Goal: Task Accomplishment & Management: Use online tool/utility

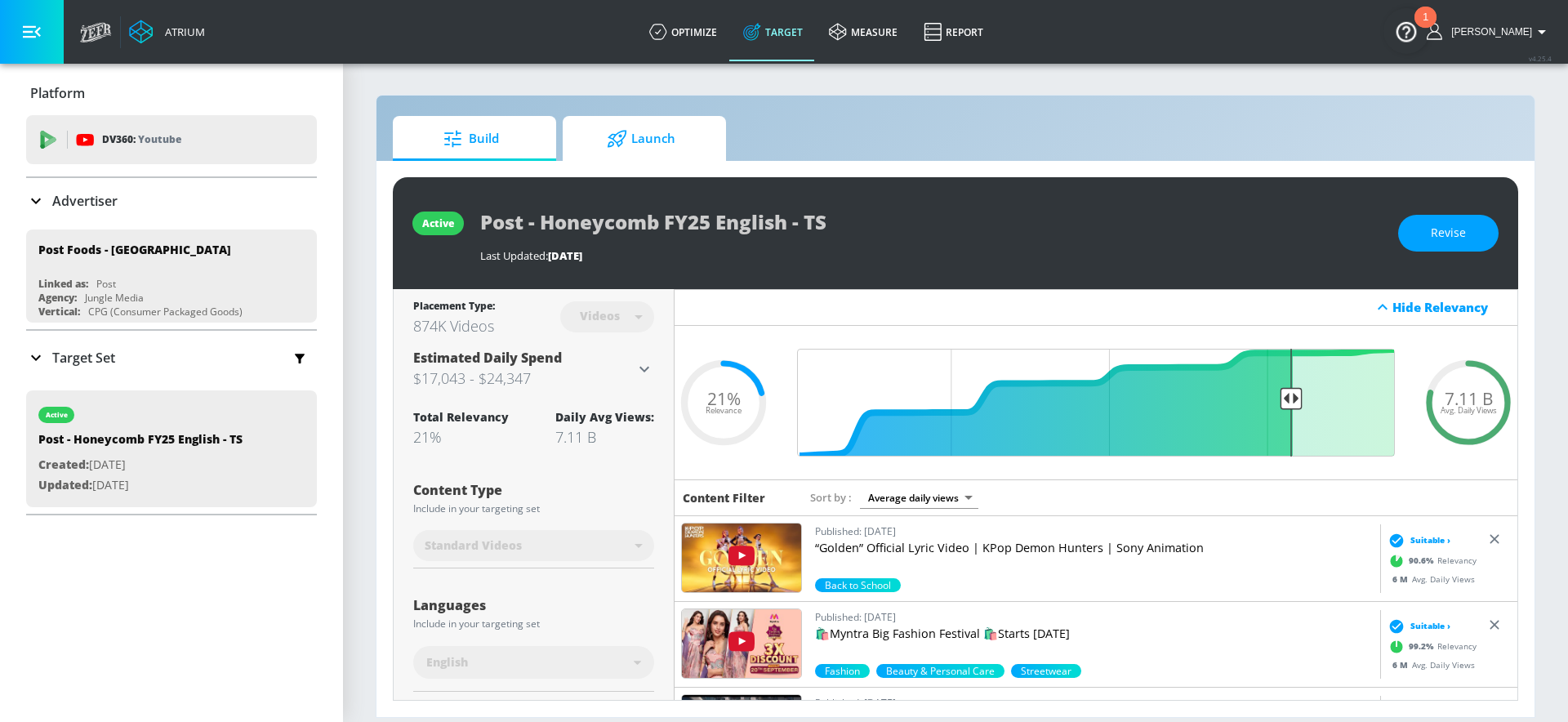
click at [616, 152] on span "Launch" at bounding box center [641, 139] width 124 height 39
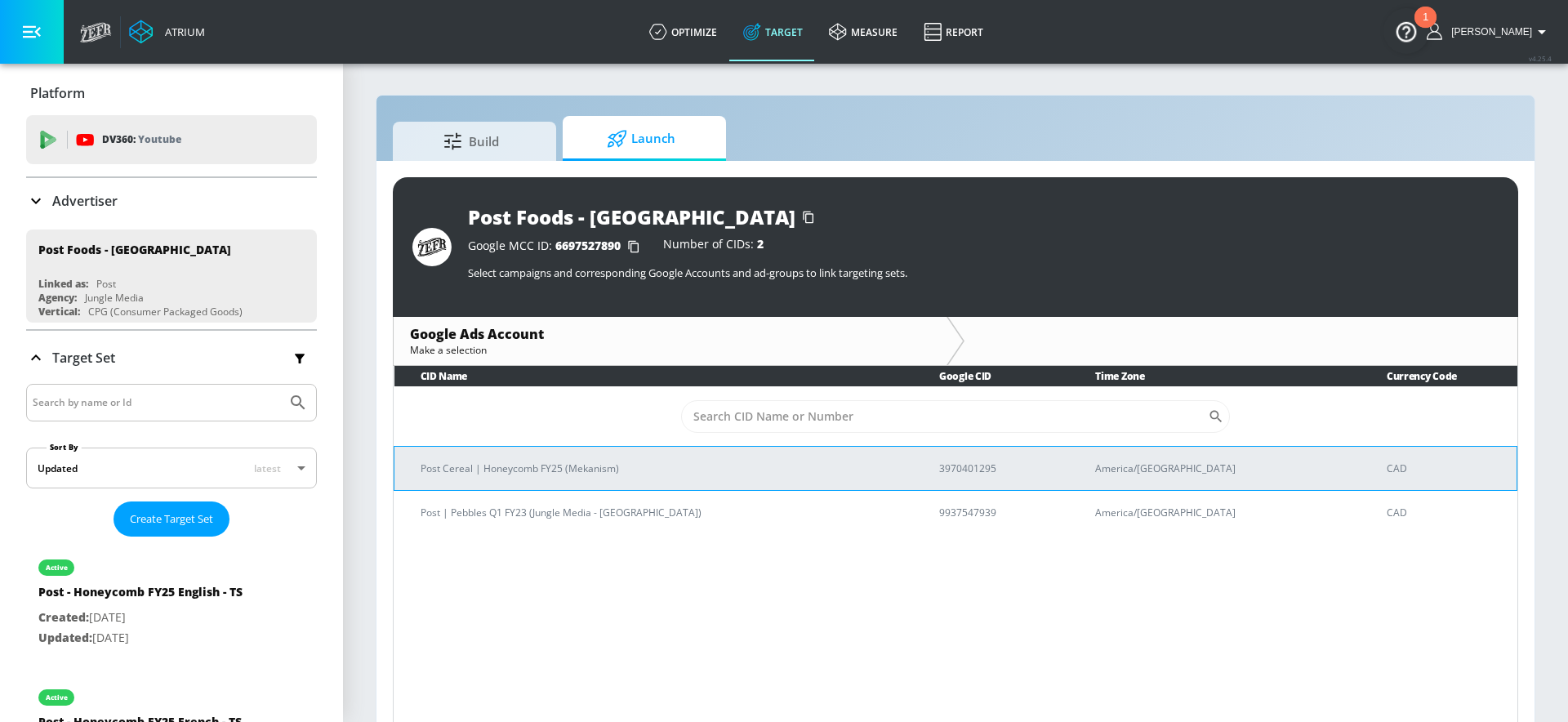
click at [547, 467] on p "Post Cereal | Honeycomb FY25 (Mekanism)" at bounding box center [660, 468] width 479 height 17
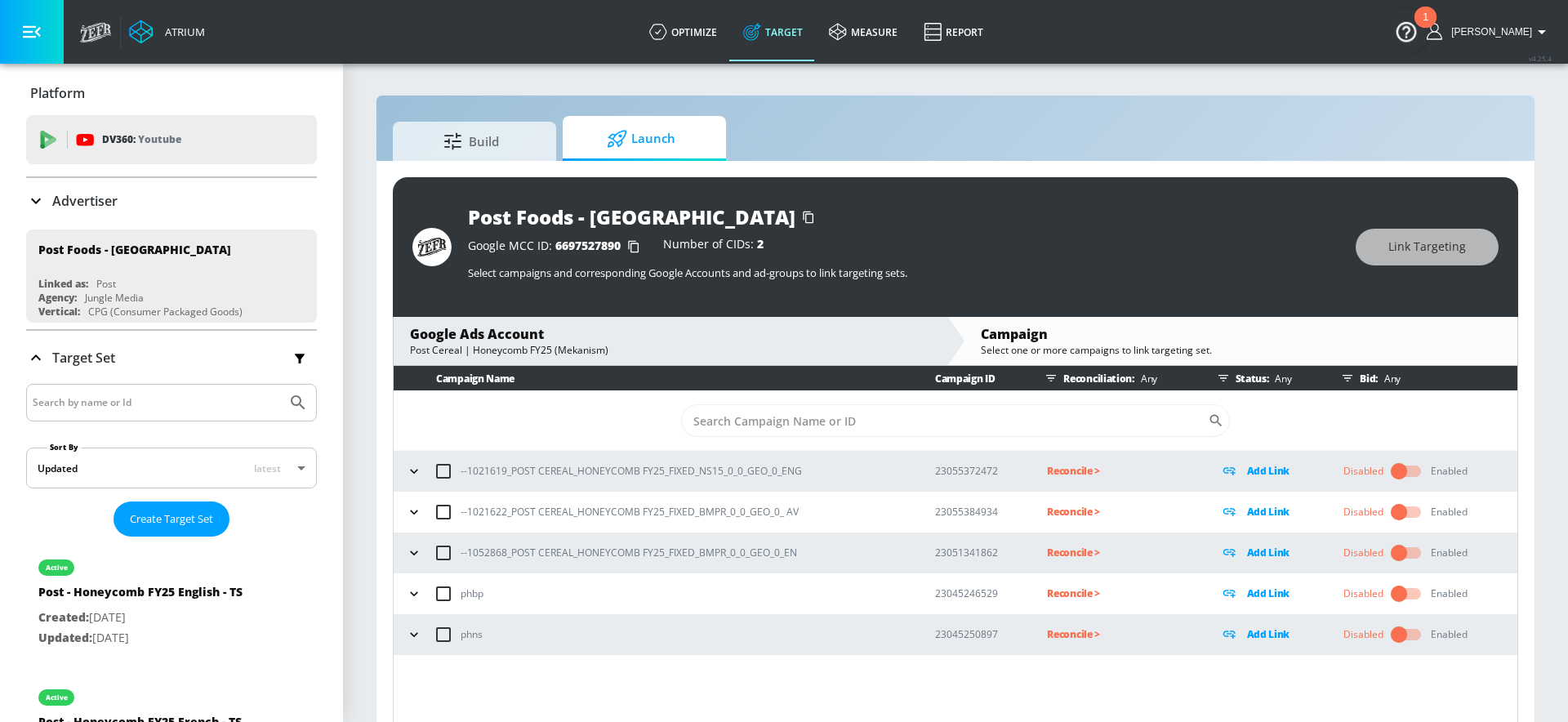
click at [417, 558] on icon "button" at bounding box center [414, 552] width 16 height 16
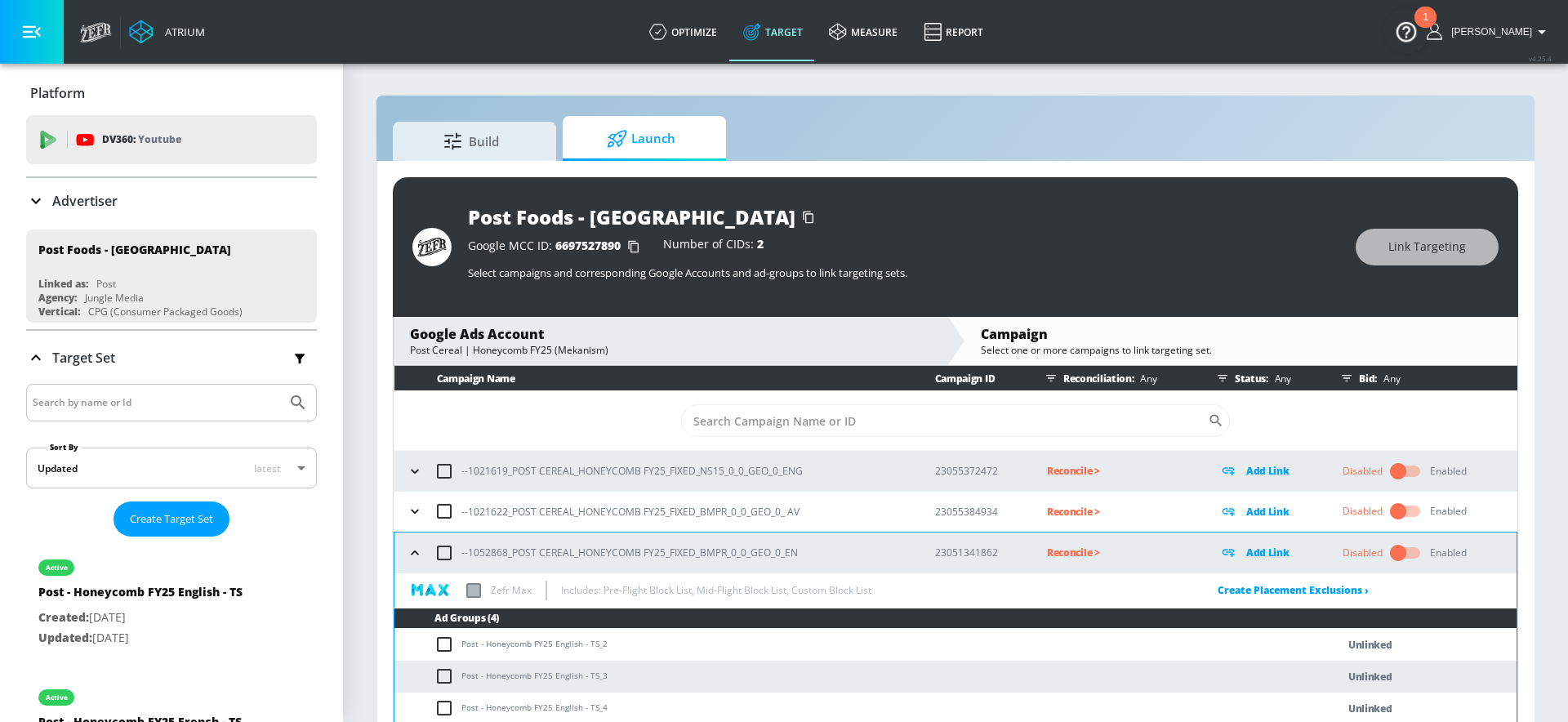
click at [416, 508] on icon "button" at bounding box center [415, 510] width 16 height 16
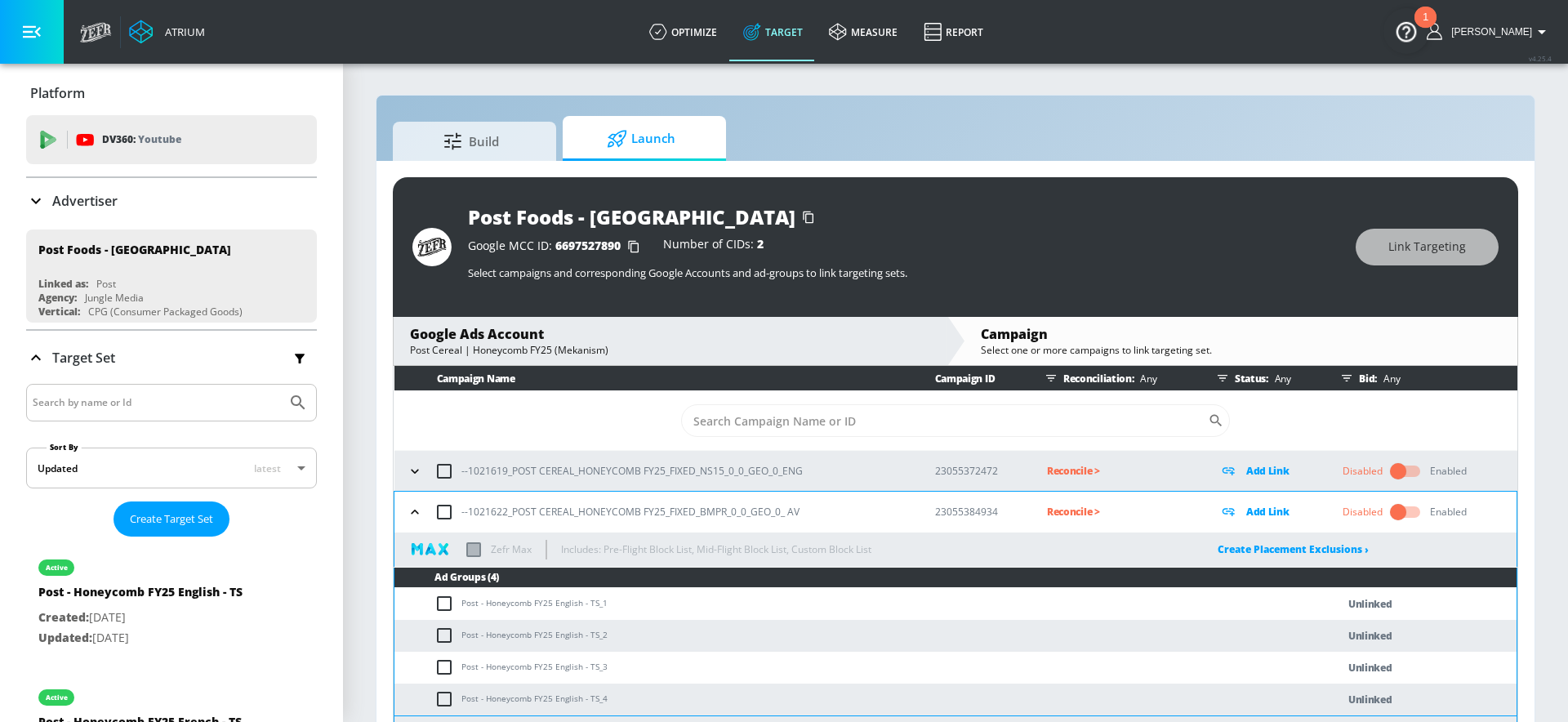
click at [413, 472] on icon "button" at bounding box center [415, 470] width 16 height 16
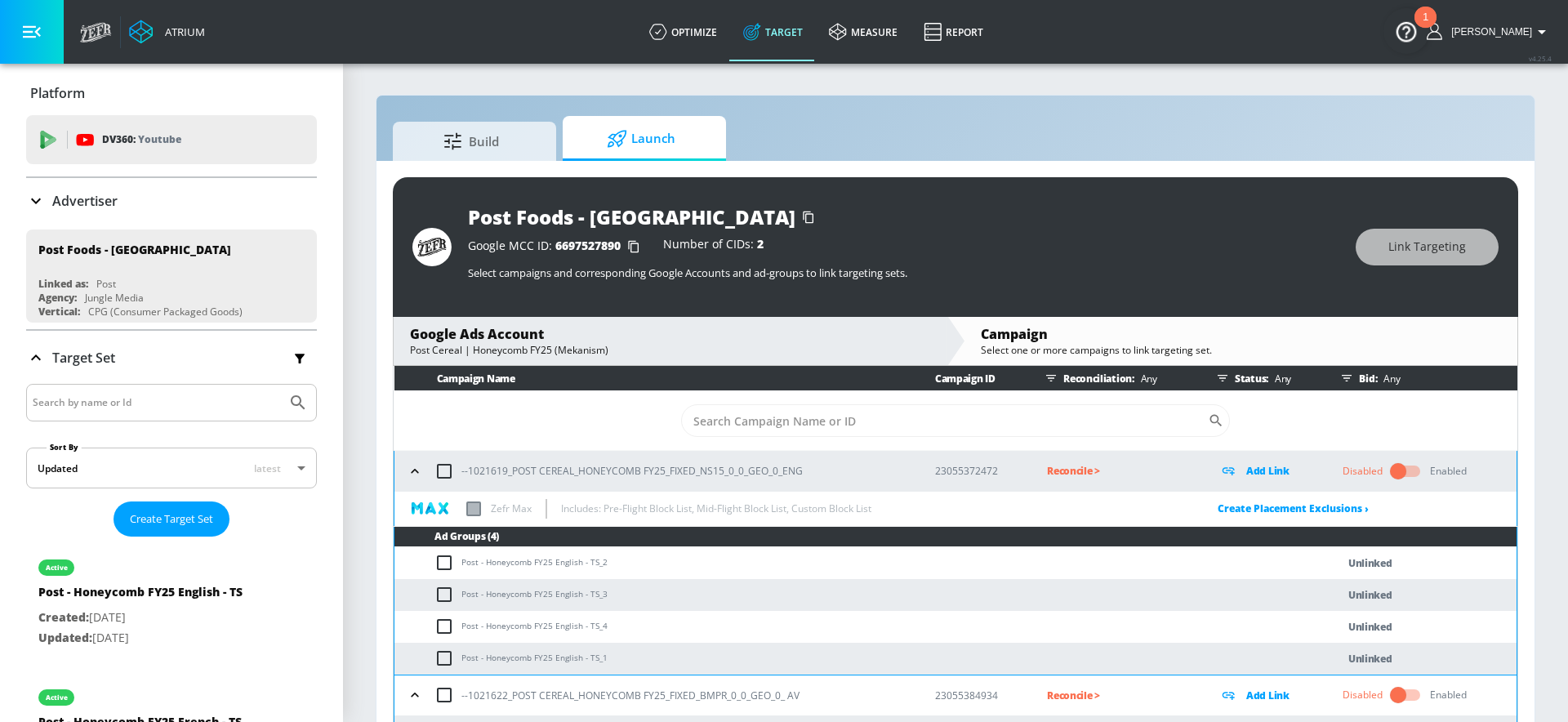
scroll to position [156, 0]
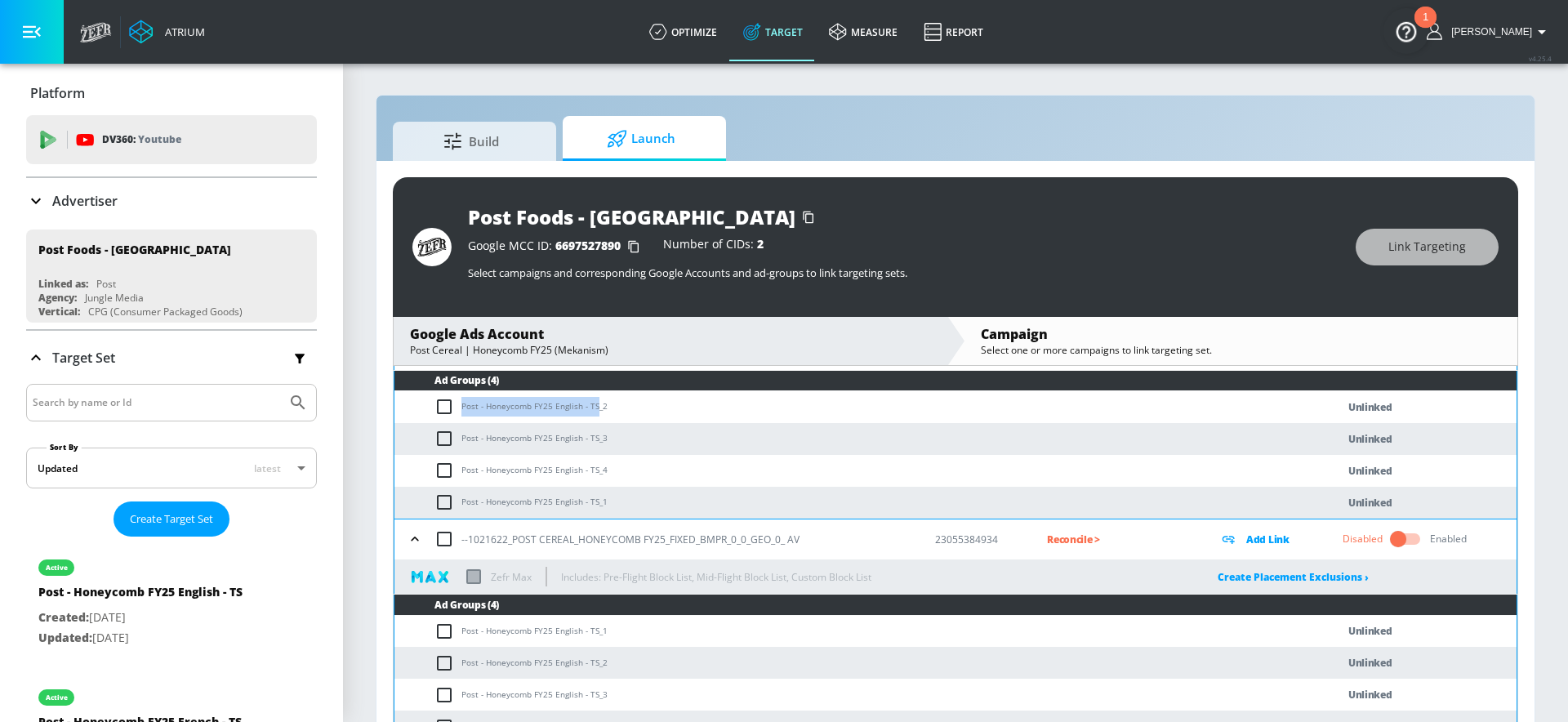
drag, startPoint x: 595, startPoint y: 405, endPoint x: 464, endPoint y: 407, distance: 131.0
click at [464, 407] on td "Post - Honeycomb FY25 English - TS_2" at bounding box center [848, 407] width 909 height 32
copy td "Post - Honeycomb FY25 English - TS"
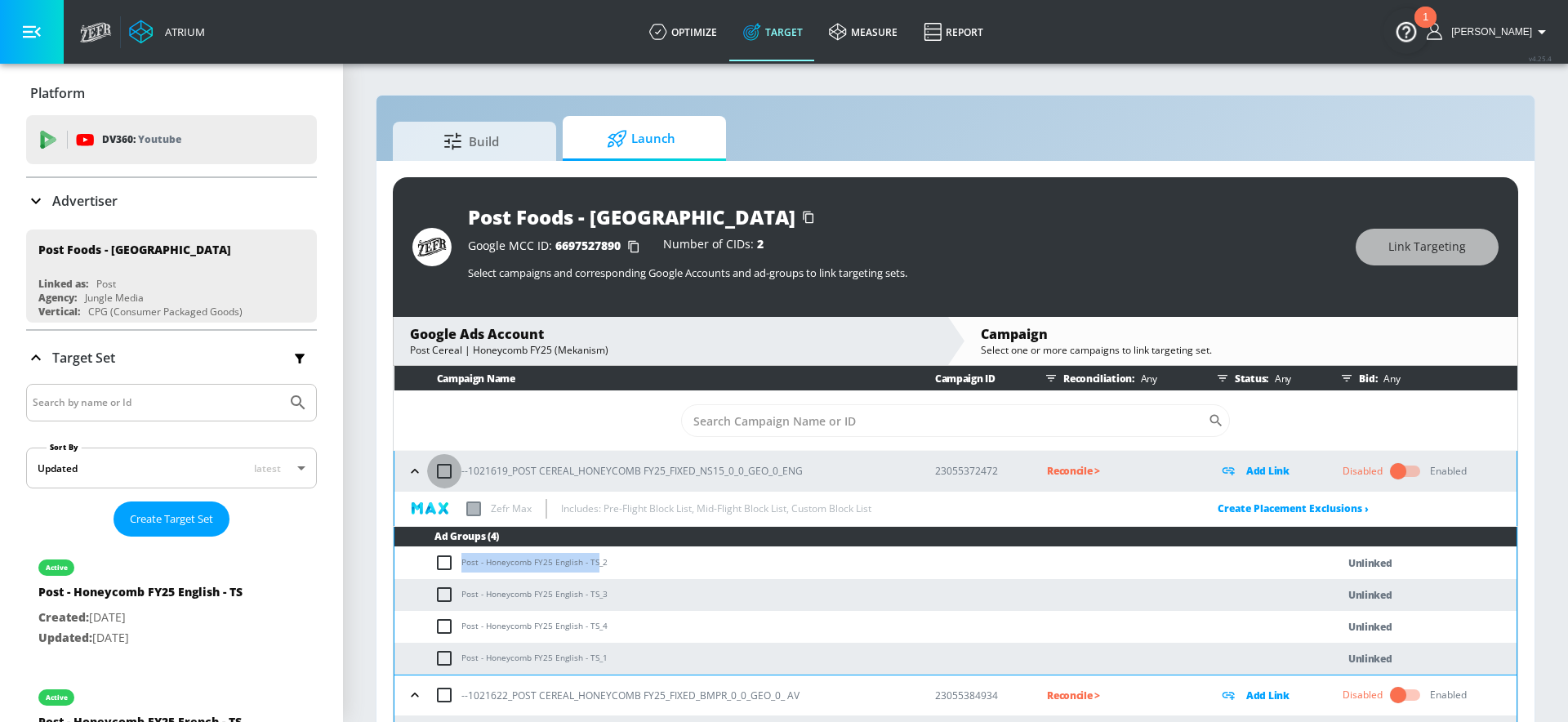
click at [443, 467] on input "checkbox" at bounding box center [444, 471] width 34 height 34
checkbox input "true"
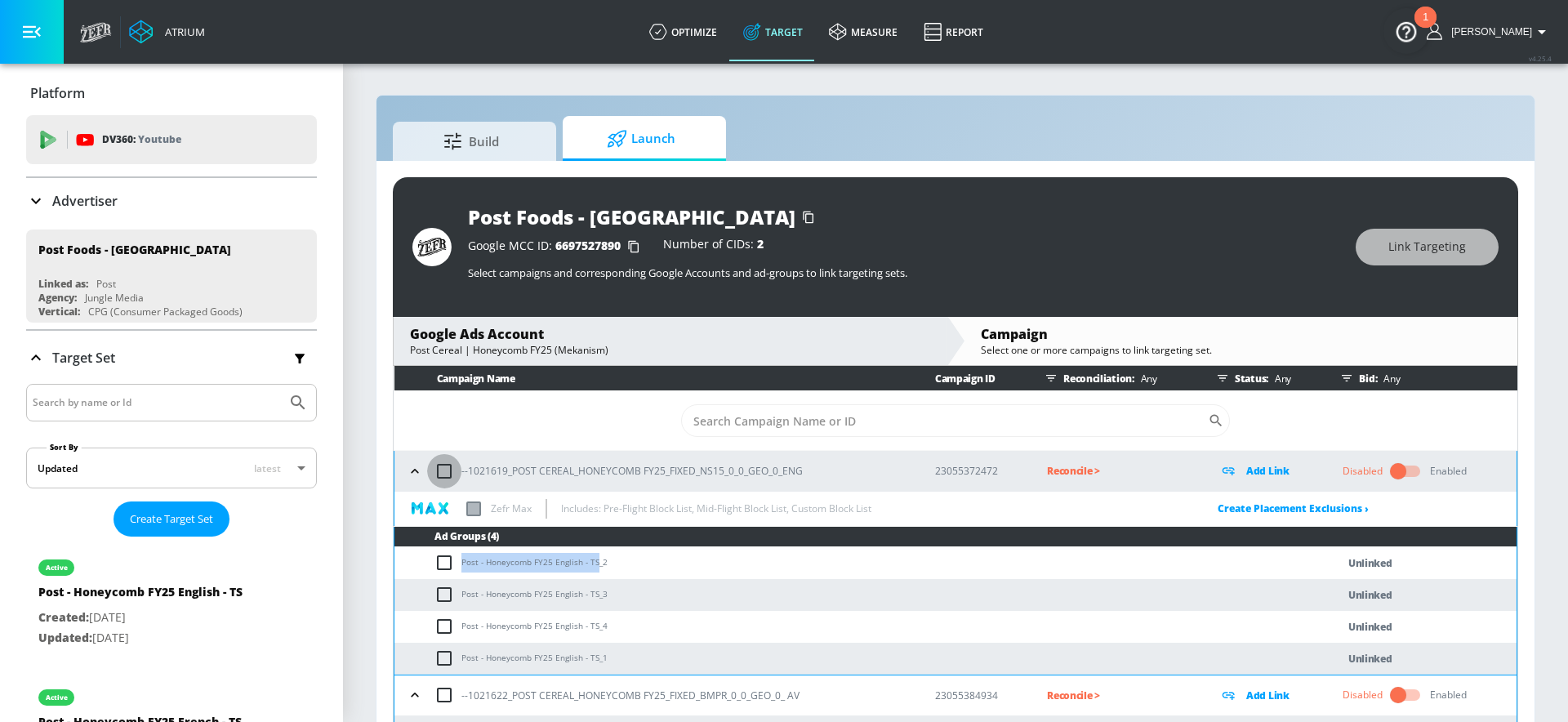
checkbox input "true"
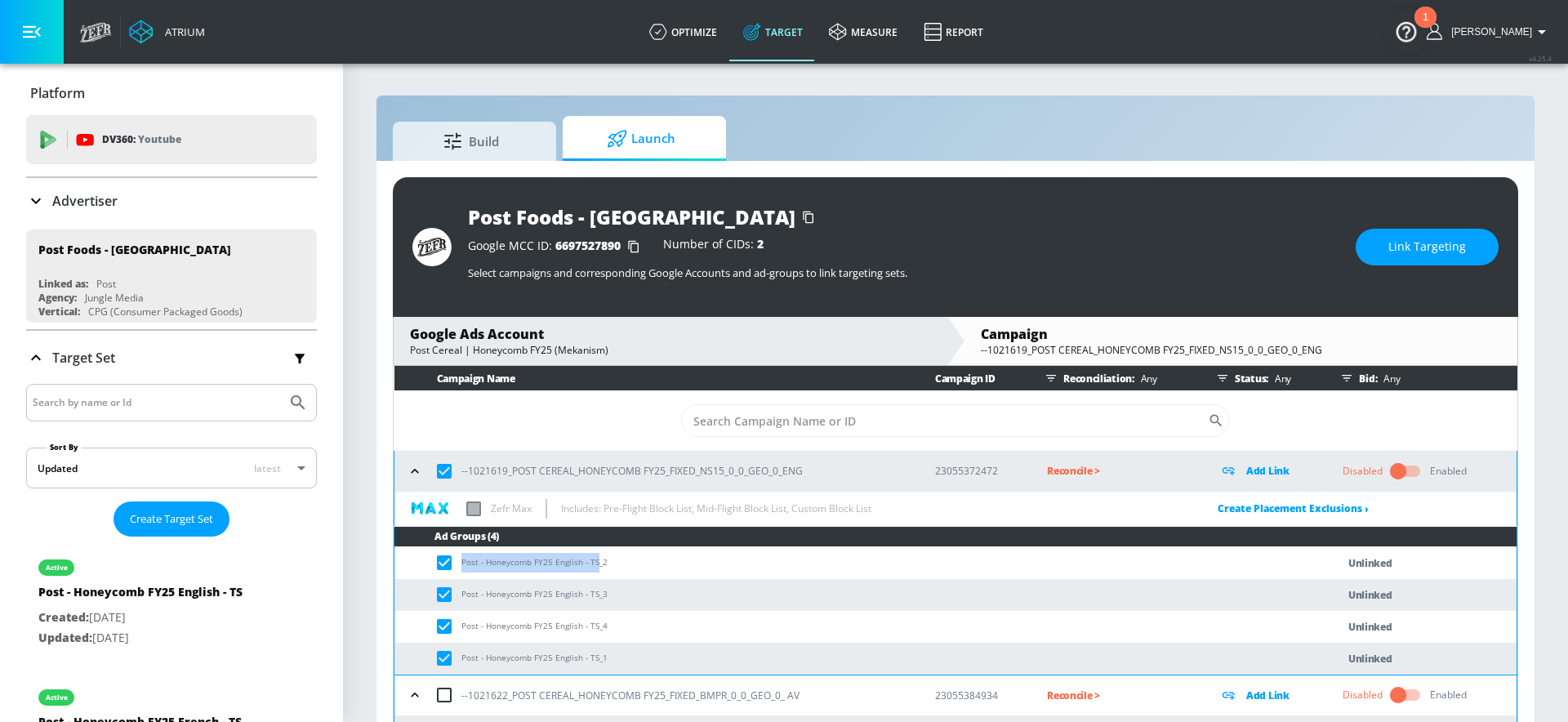
click at [1368, 242] on button "Link Targeting" at bounding box center [1427, 247] width 143 height 37
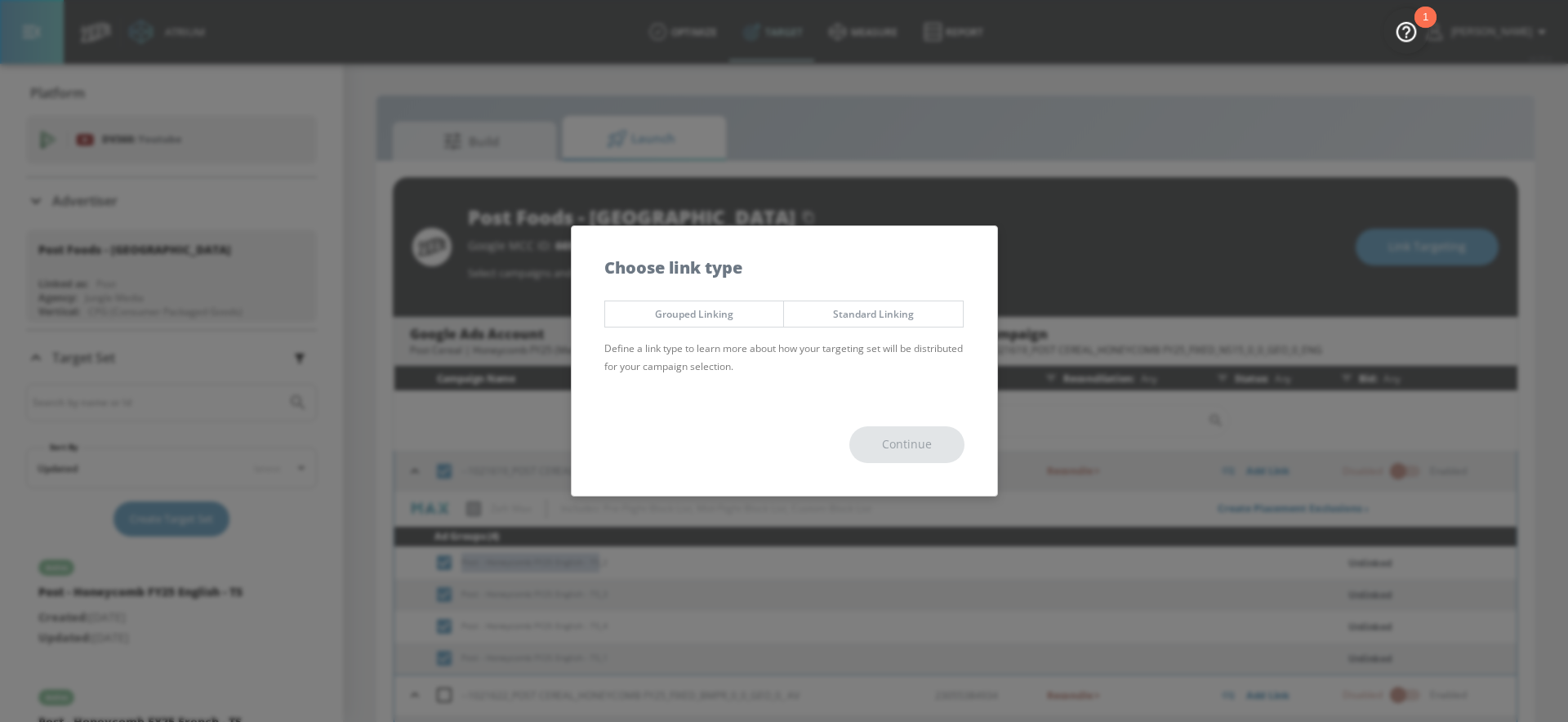
click at [745, 317] on span "Grouped Linking" at bounding box center [695, 313] width 154 height 17
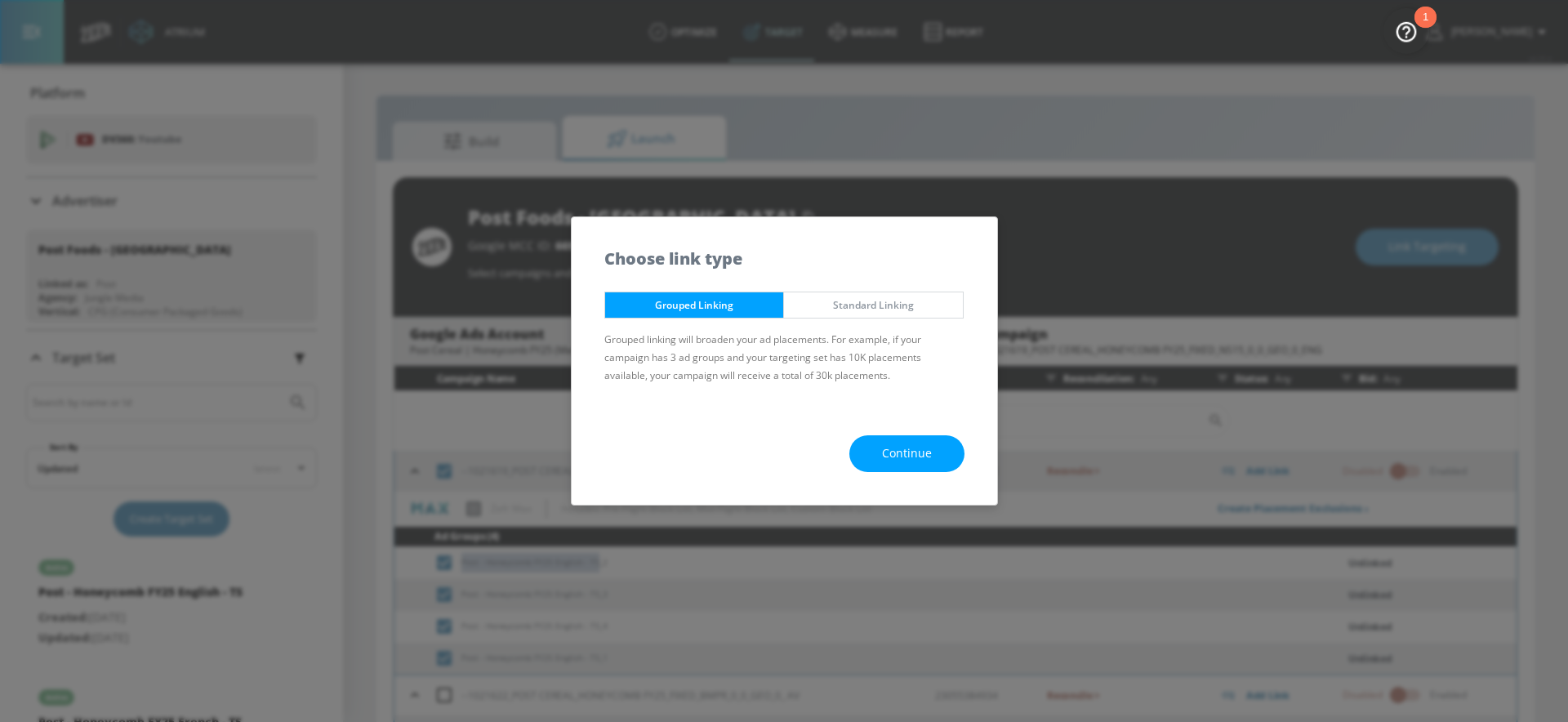
click at [897, 440] on button "Continue" at bounding box center [907, 453] width 115 height 37
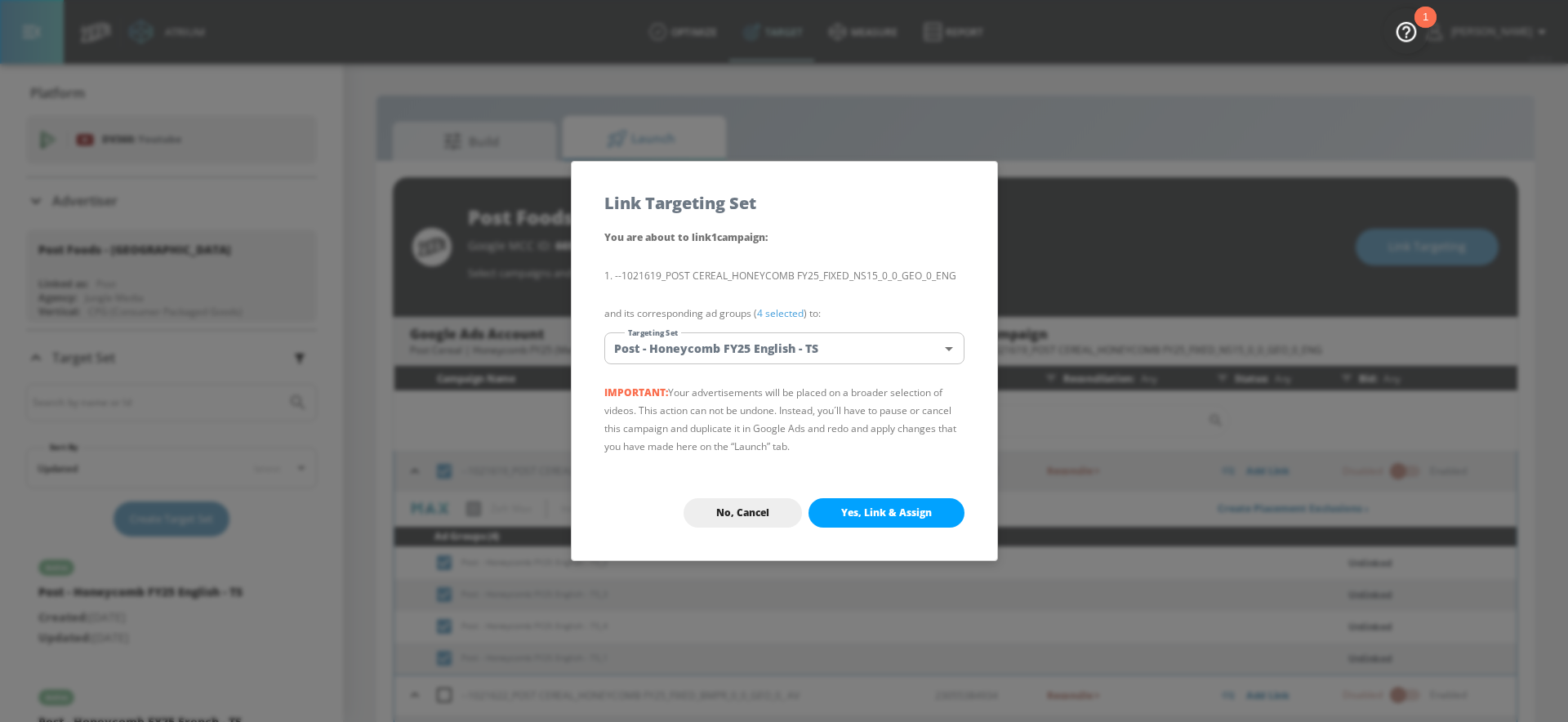
click at [785, 275] on li "--1021619_POST CEREAL_HONEYCOMB FY25_FIXED_NS15_0_0_GEO_0_ENG" at bounding box center [784, 276] width 360 height 18
click at [876, 506] on span "Yes, Link & Assign" at bounding box center [887, 512] width 91 height 13
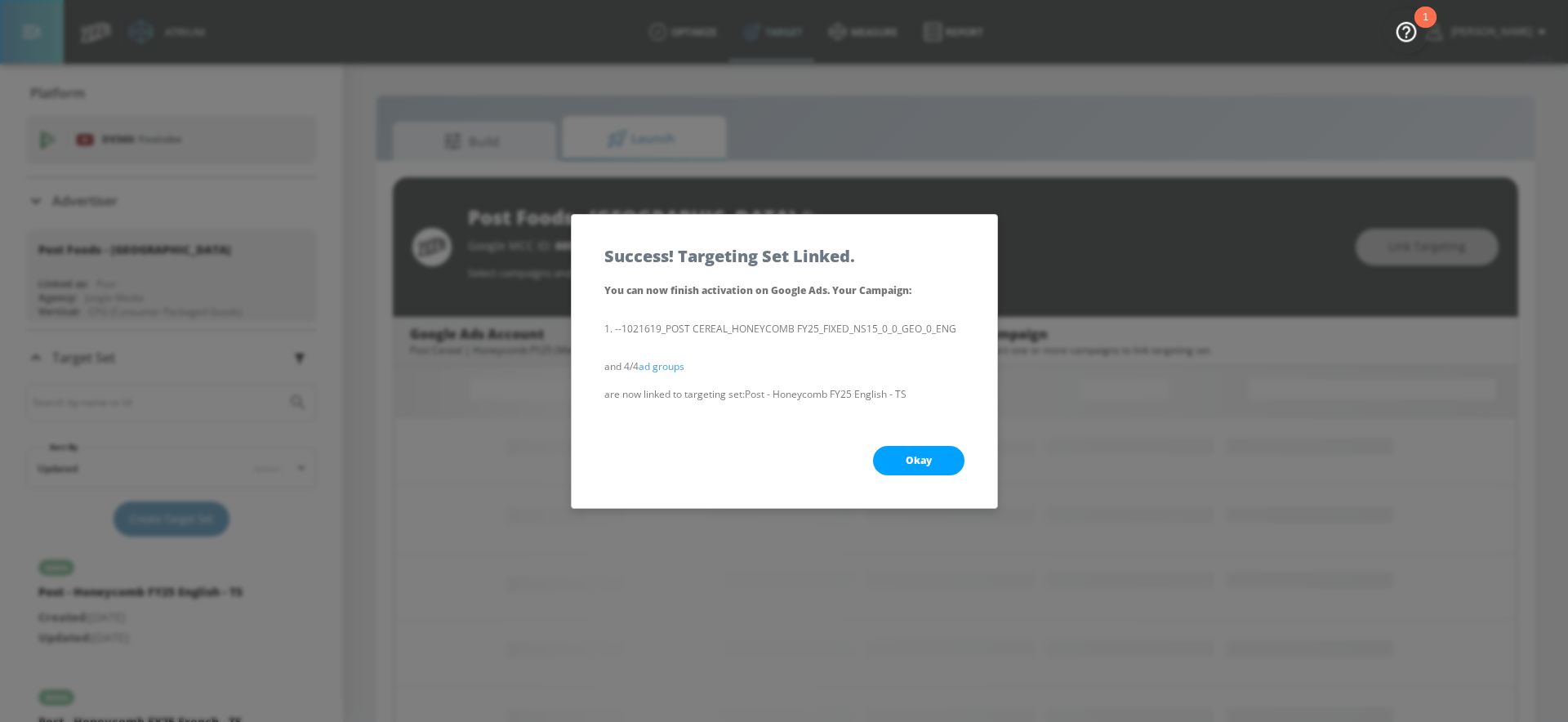
click at [894, 462] on button "Okay" at bounding box center [919, 460] width 92 height 29
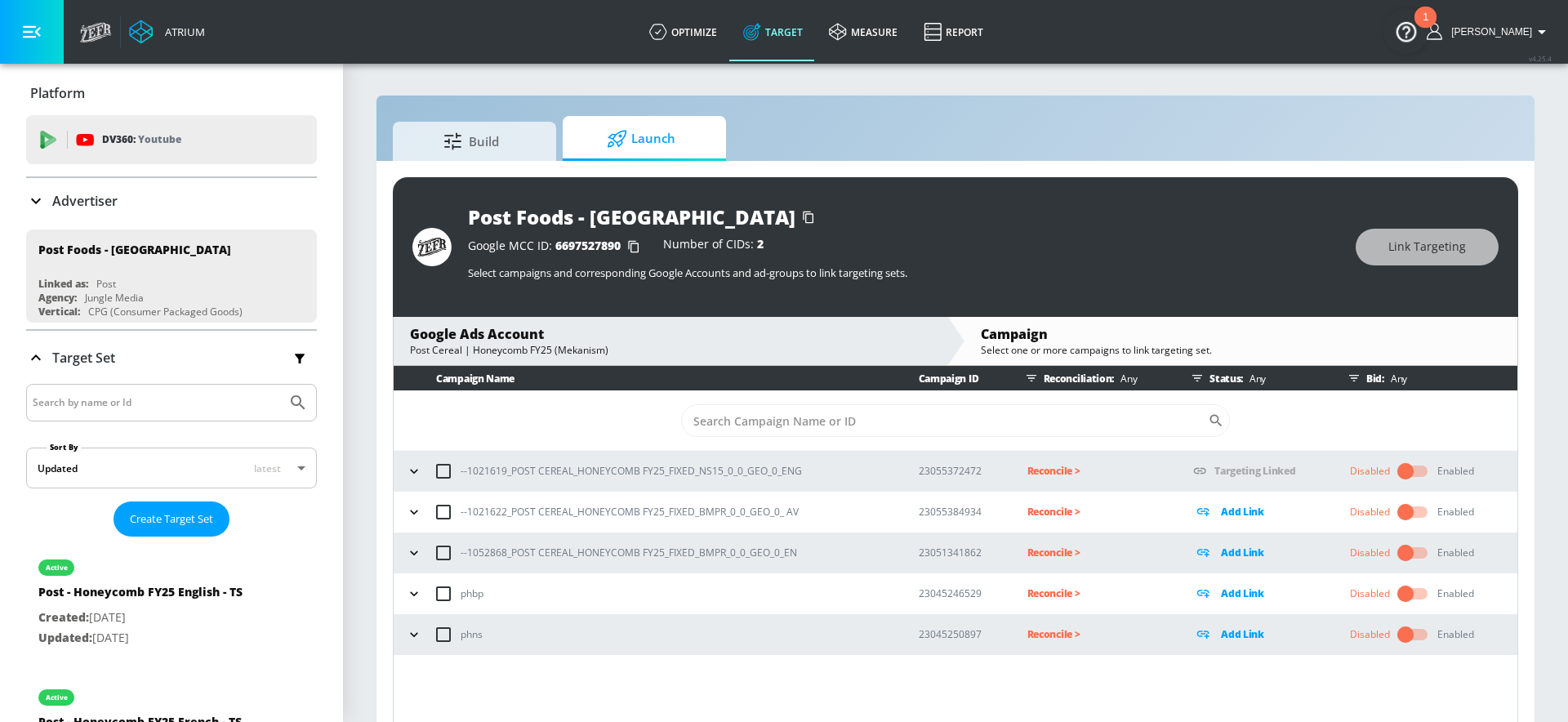
click at [440, 513] on input "checkbox" at bounding box center [444, 512] width 34 height 34
checkbox input "true"
click at [1373, 255] on button "Link Targeting" at bounding box center [1427, 247] width 143 height 37
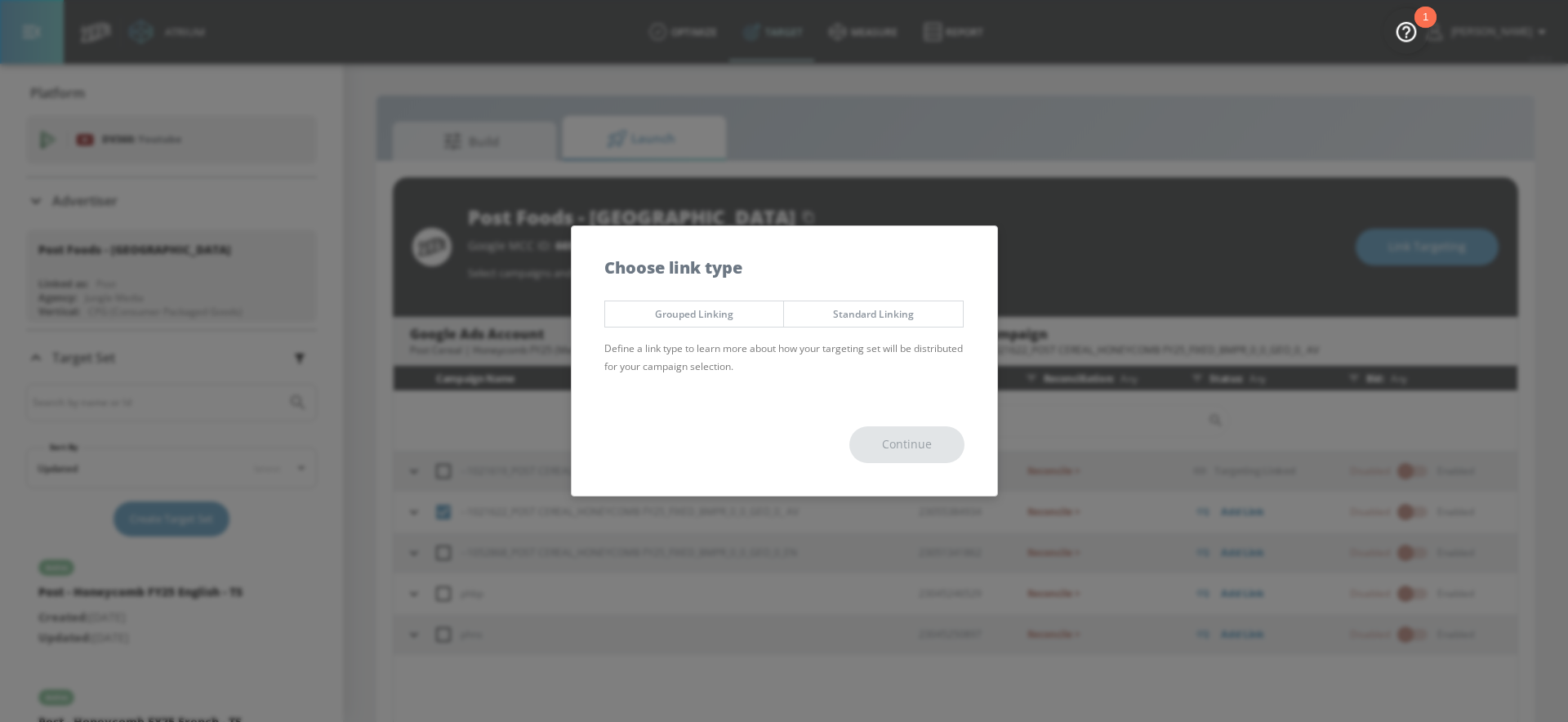
click at [725, 322] on span "Grouped Linking" at bounding box center [695, 313] width 154 height 17
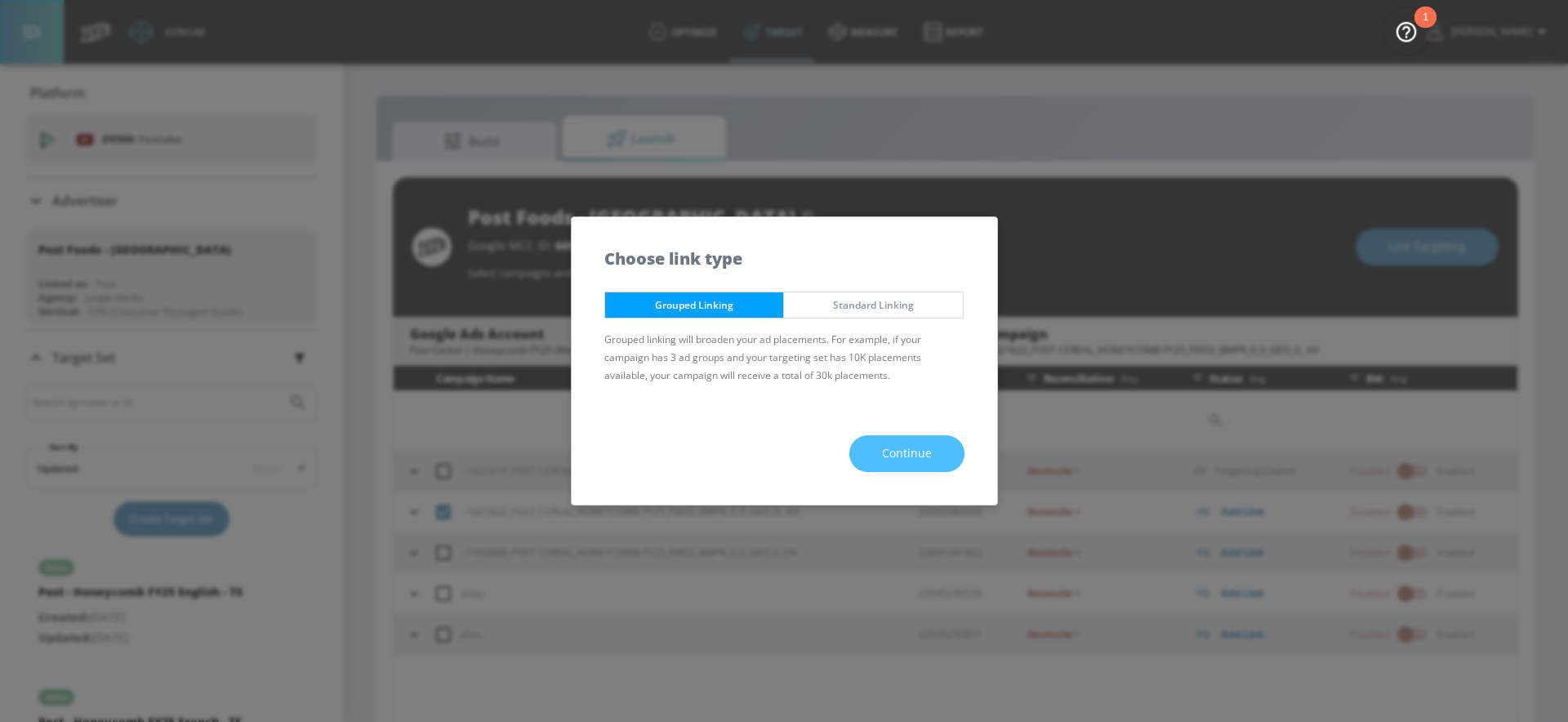
click at [874, 445] on button "Continue" at bounding box center [907, 453] width 115 height 37
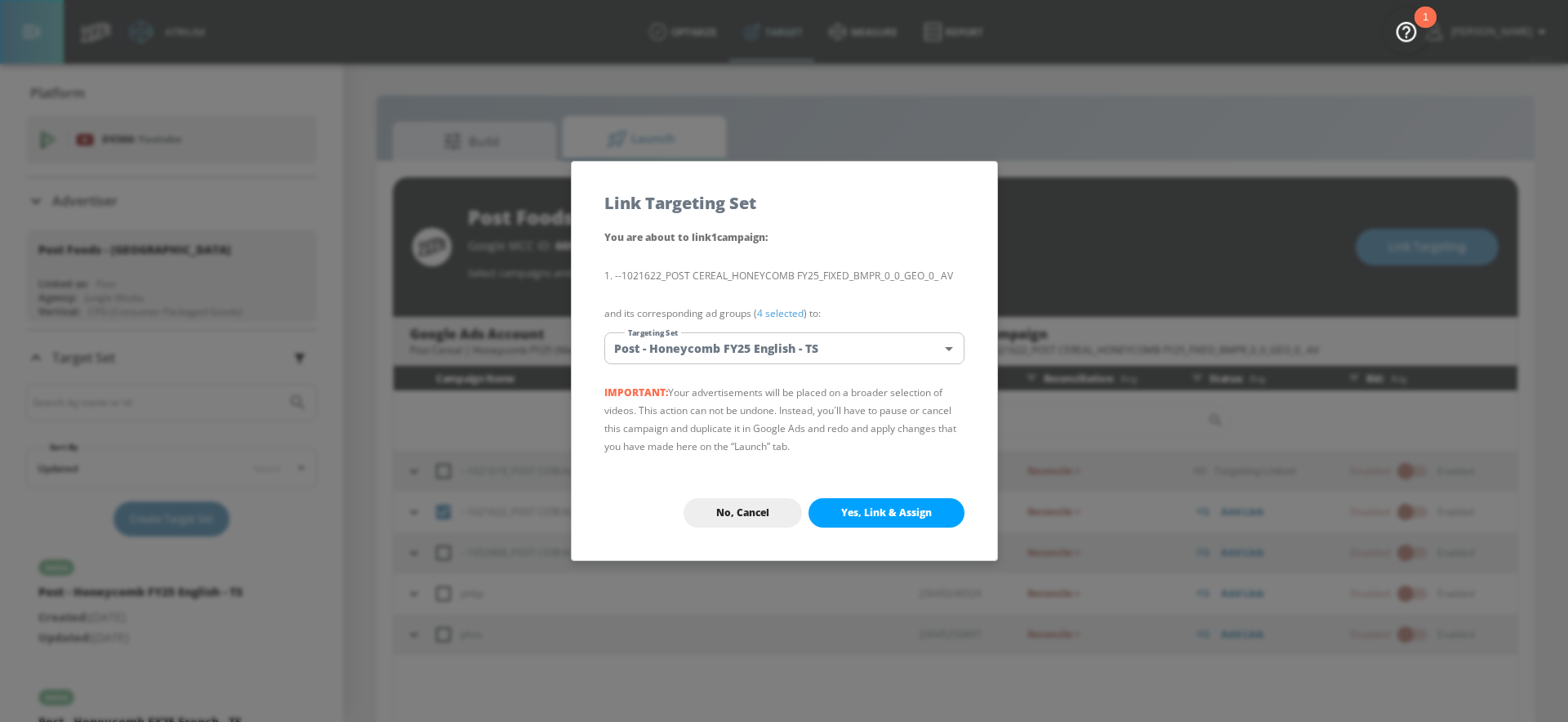
click at [869, 506] on span "Yes, Link & Assign" at bounding box center [887, 512] width 91 height 13
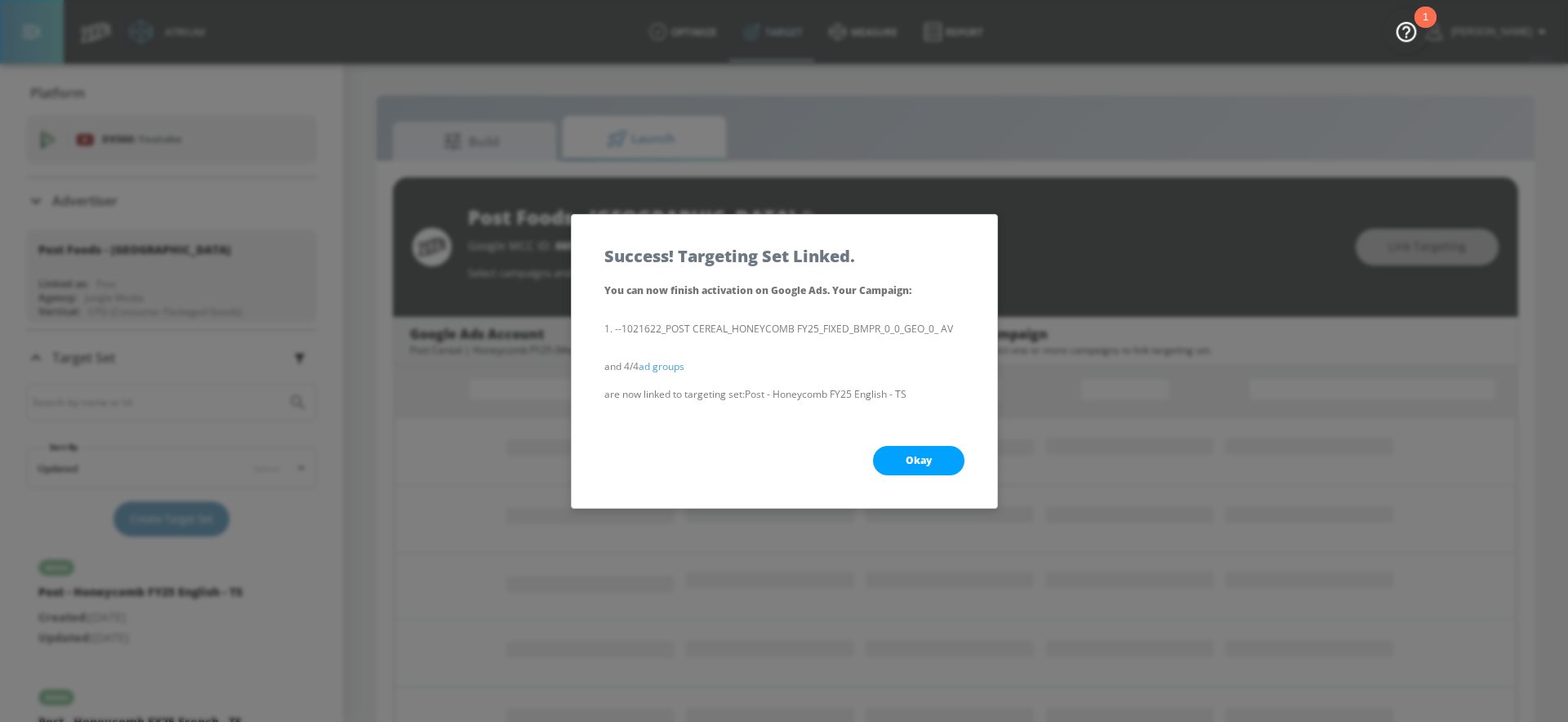
click at [913, 456] on span "Okay" at bounding box center [919, 460] width 26 height 13
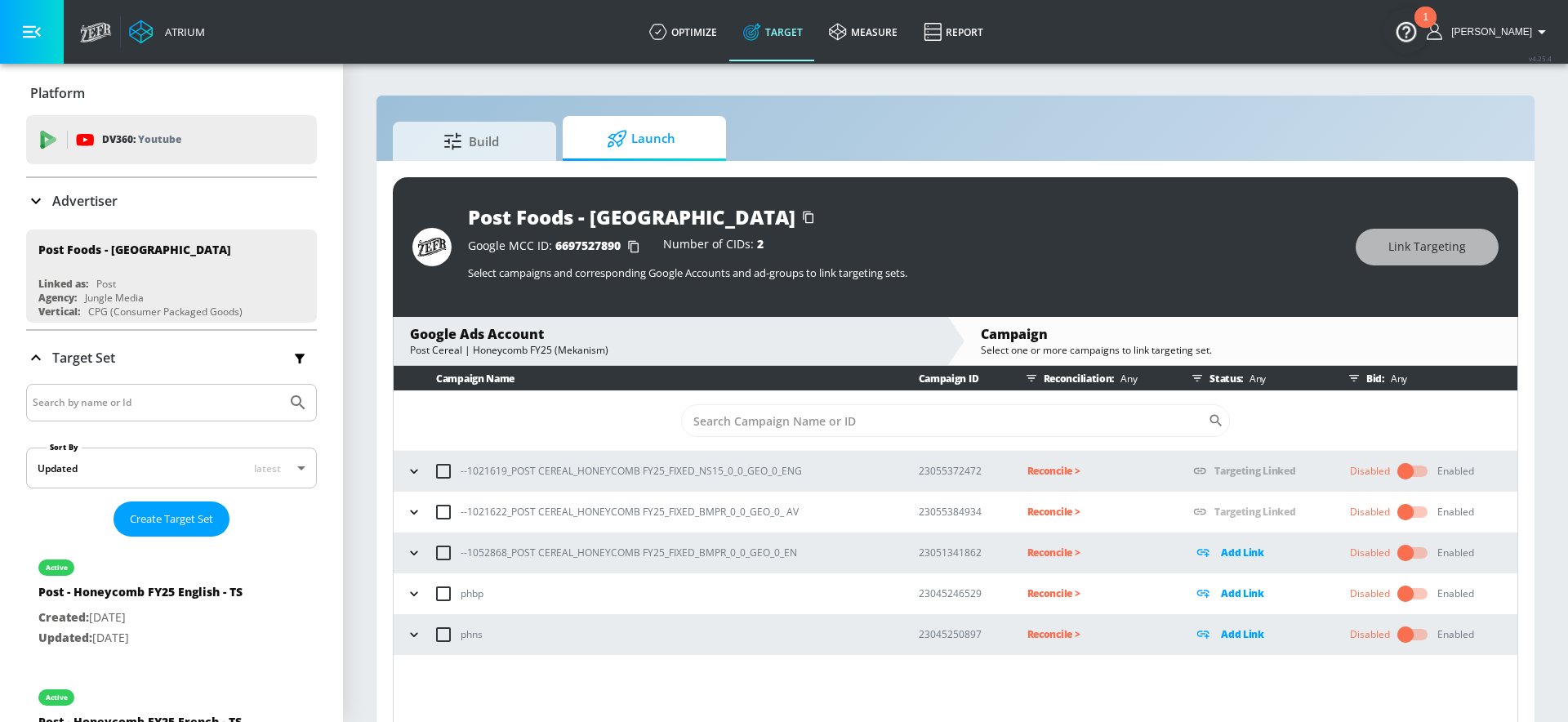
click at [451, 554] on input "checkbox" at bounding box center [444, 552] width 34 height 34
checkbox input "true"
click at [1401, 250] on span "Link Targeting" at bounding box center [1427, 247] width 78 height 21
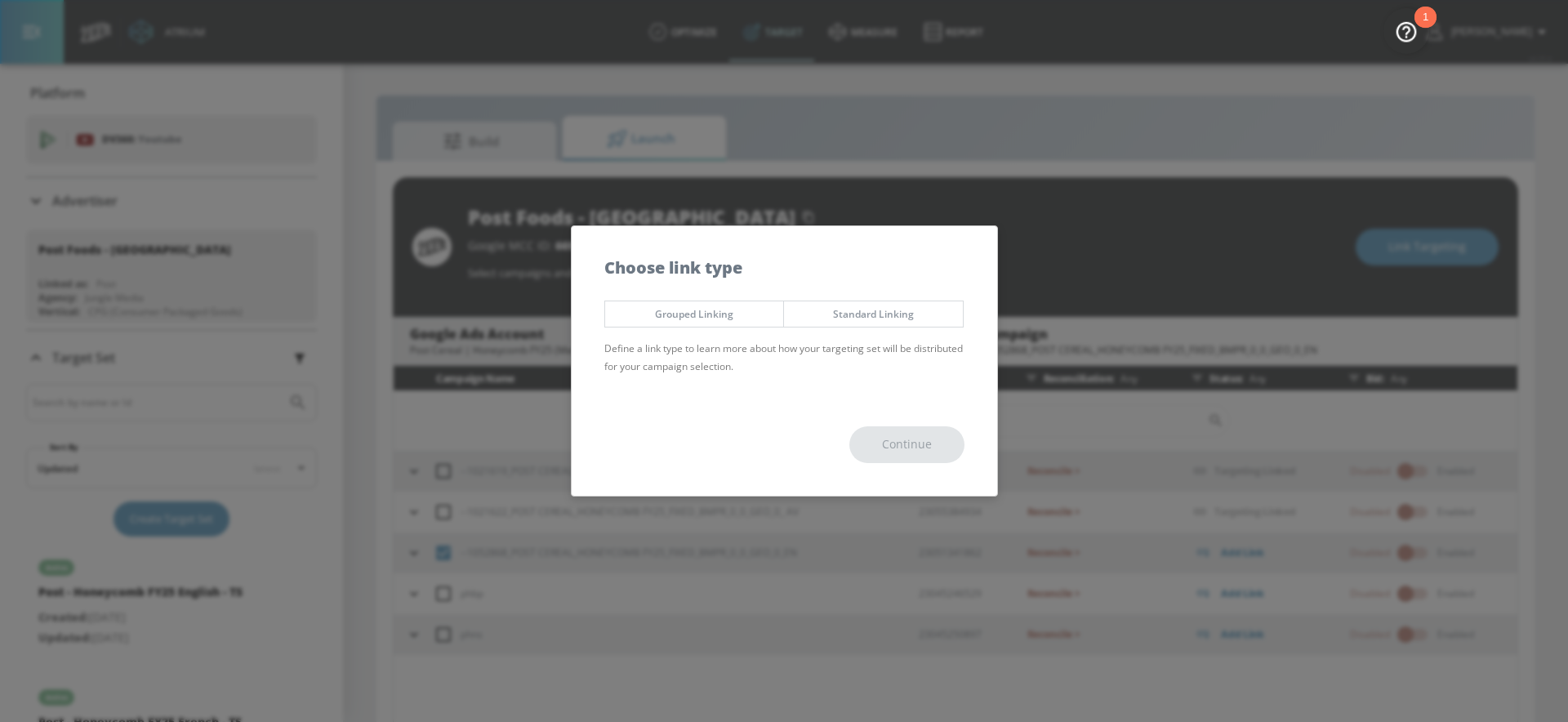
click at [653, 319] on span "Grouped Linking" at bounding box center [695, 313] width 154 height 17
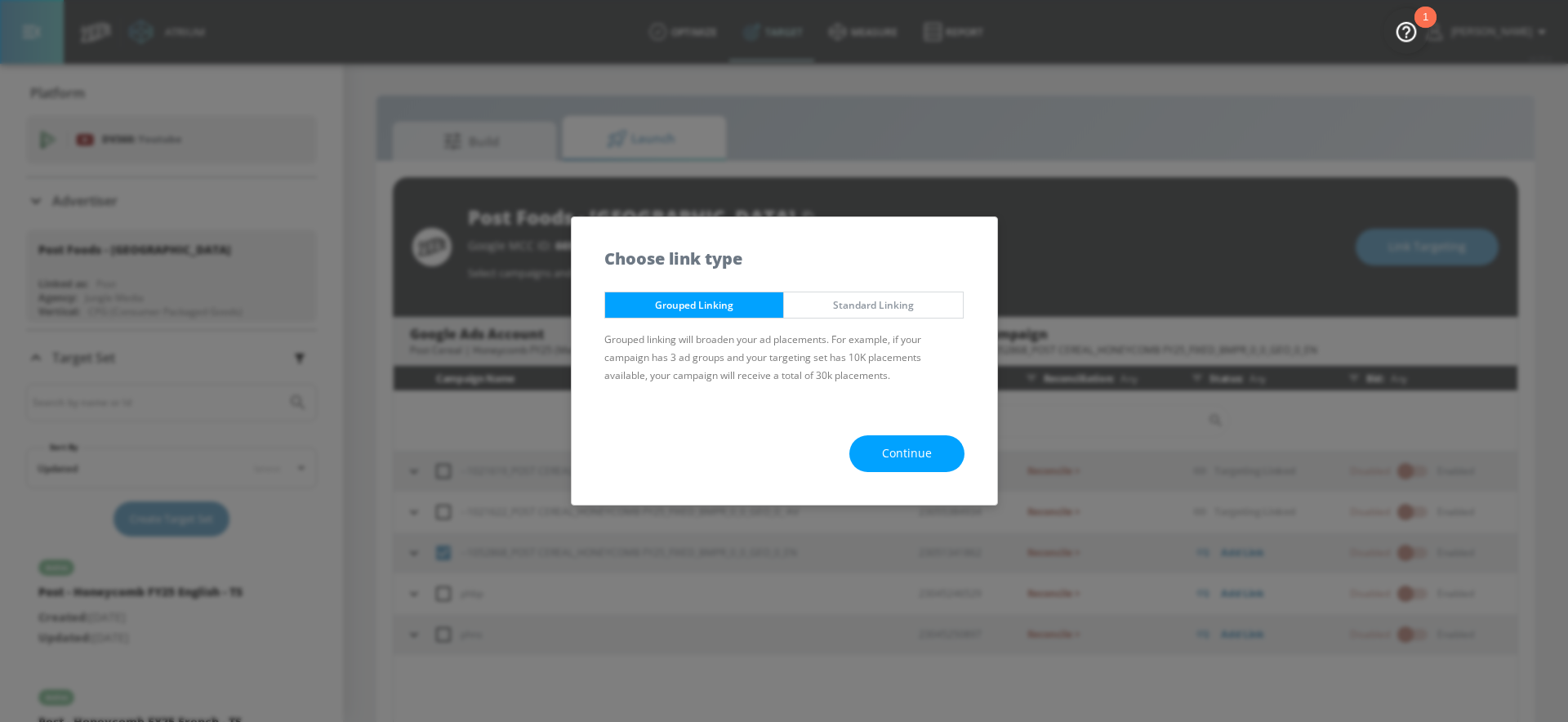
click at [868, 439] on button "Continue" at bounding box center [907, 453] width 115 height 37
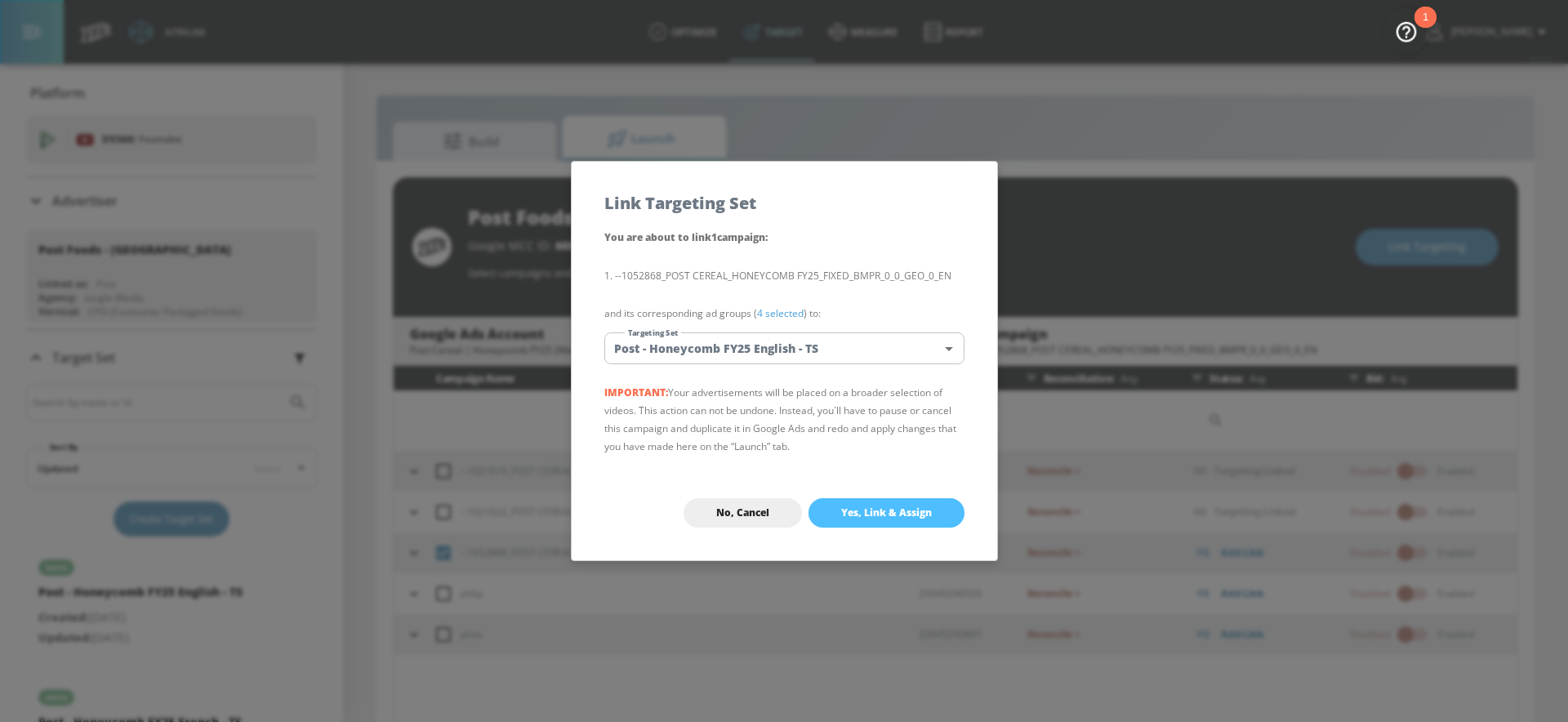
click at [873, 517] on span "Yes, Link & Assign" at bounding box center [887, 512] width 91 height 13
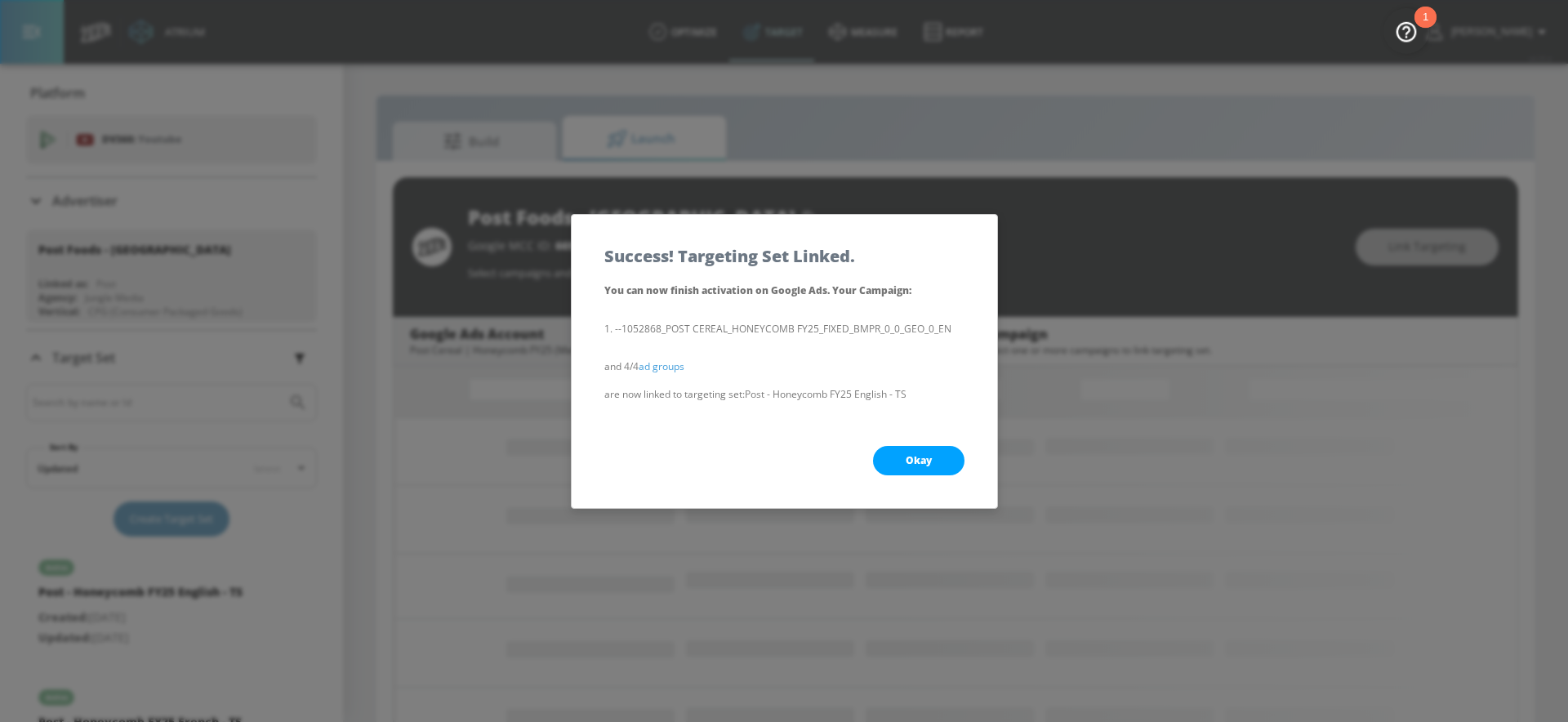
click at [901, 463] on button "Okay" at bounding box center [919, 460] width 92 height 29
